Goal: Find specific page/section: Find specific page/section

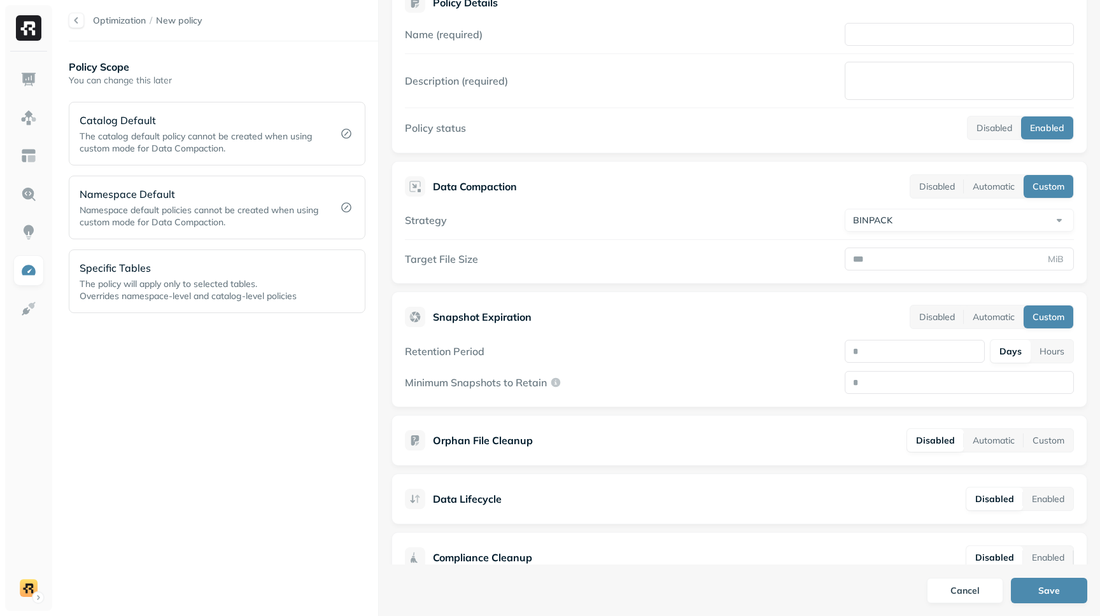
scroll to position [46, 0]
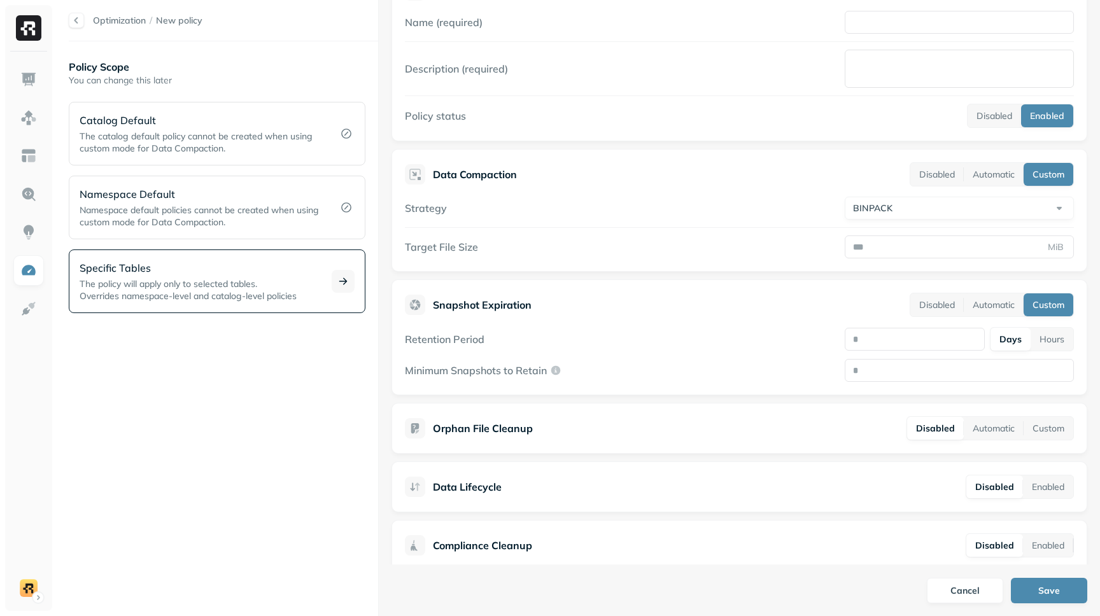
click at [167, 271] on p "Specific Tables" at bounding box center [198, 267] width 237 height 15
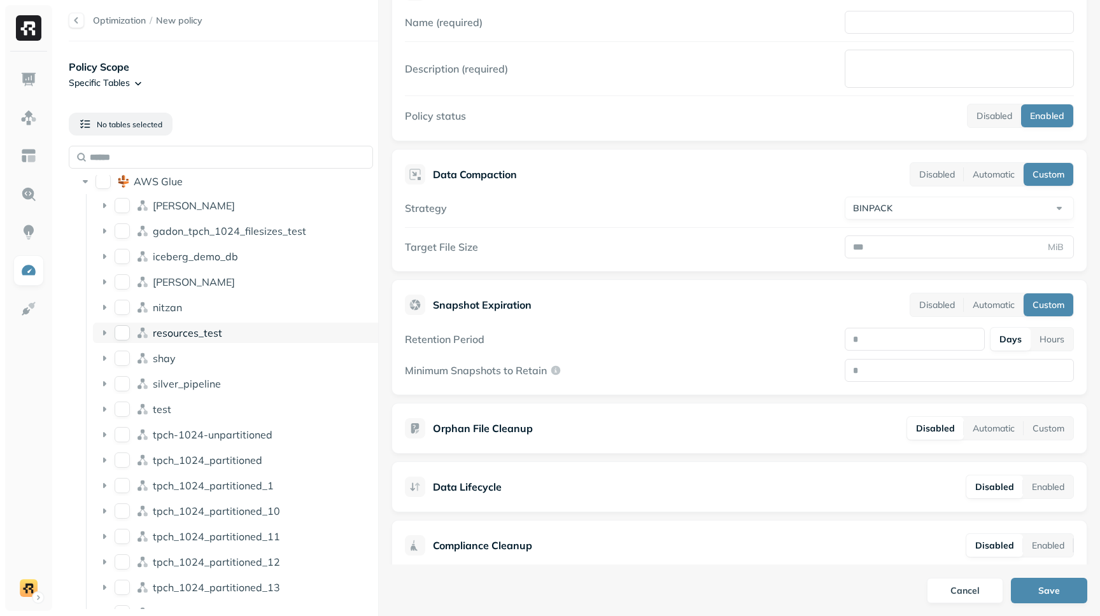
scroll to position [0, 0]
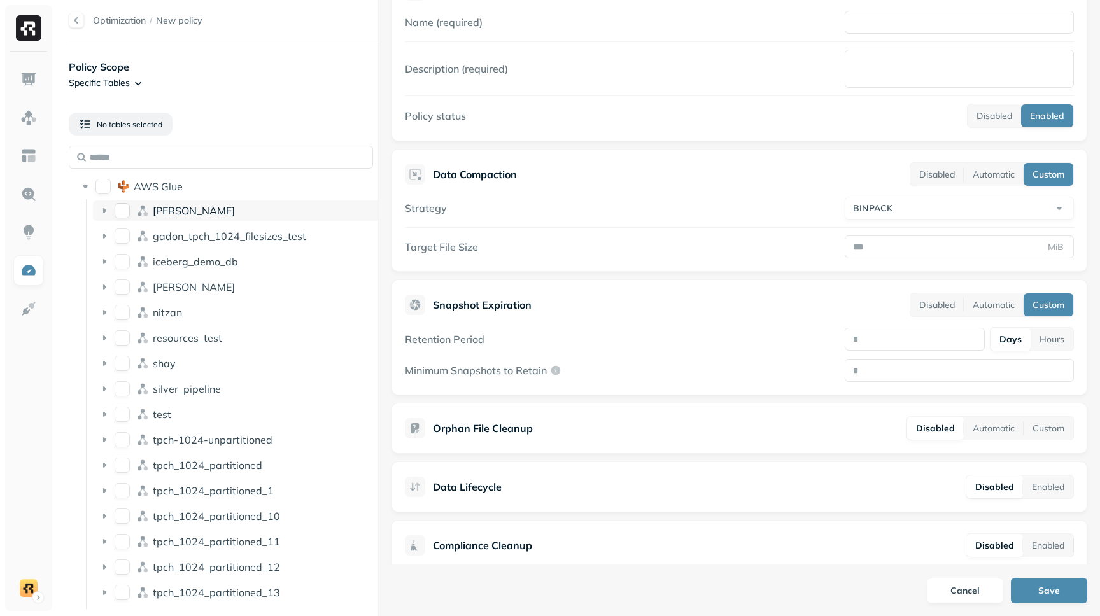
click at [149, 213] on div "[PERSON_NAME]" at bounding box center [238, 211] width 290 height 20
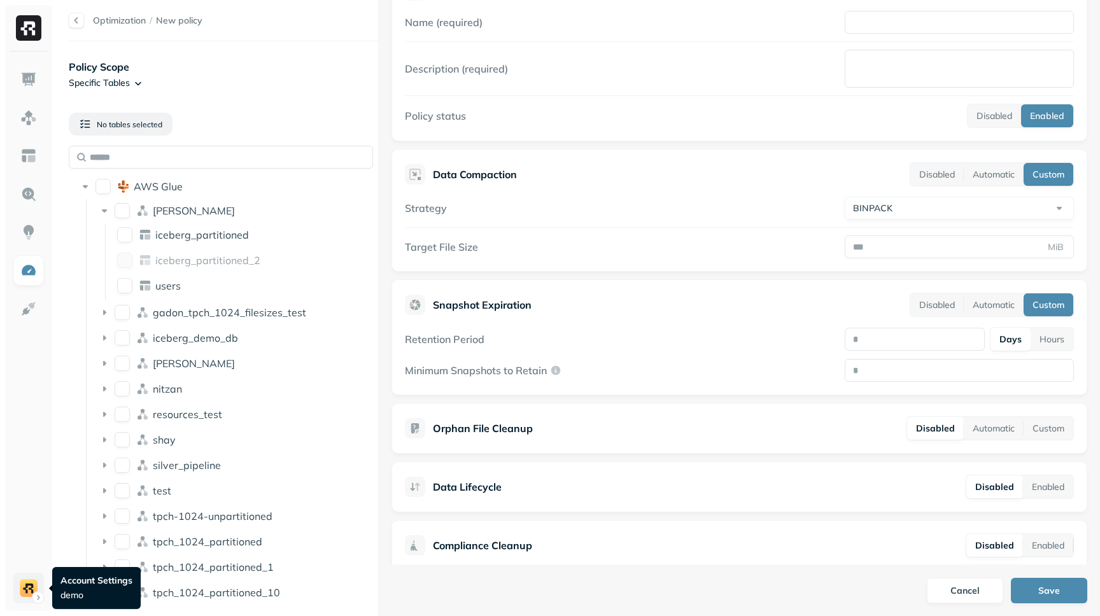
click at [26, 585] on html "Optimization / New policy Policy Scope Specific Tables No tables selected AWS G…" at bounding box center [550, 308] width 1100 height 616
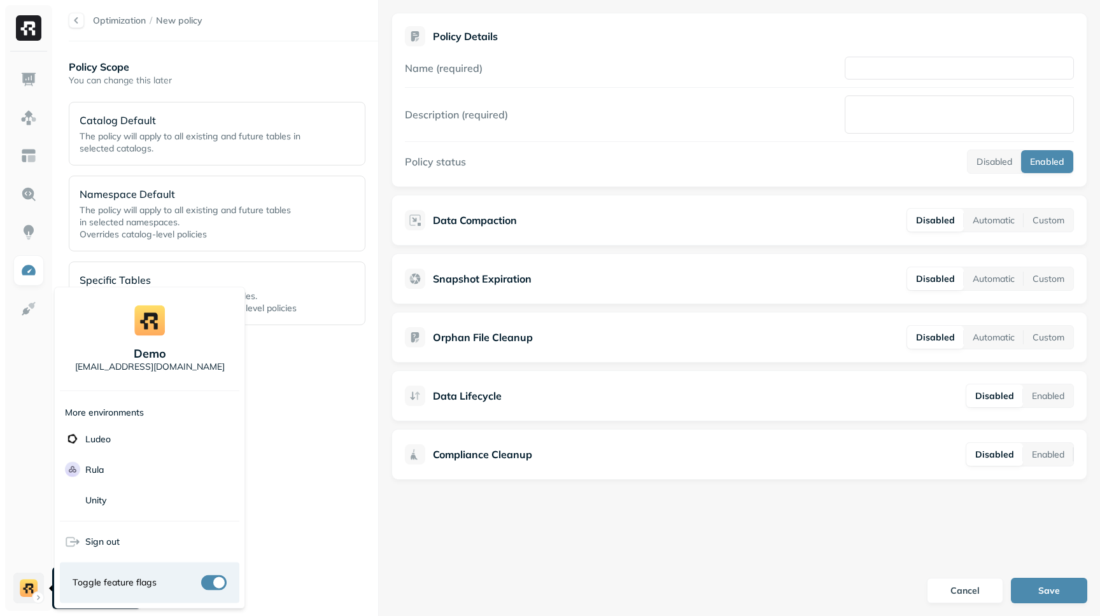
click at [22, 591] on html "Optimization / New policy Policy Scope You can change this later Catalog Defaul…" at bounding box center [550, 308] width 1100 height 616
click at [99, 467] on p "Rula" at bounding box center [94, 470] width 18 height 12
